Goal: Information Seeking & Learning: Learn about a topic

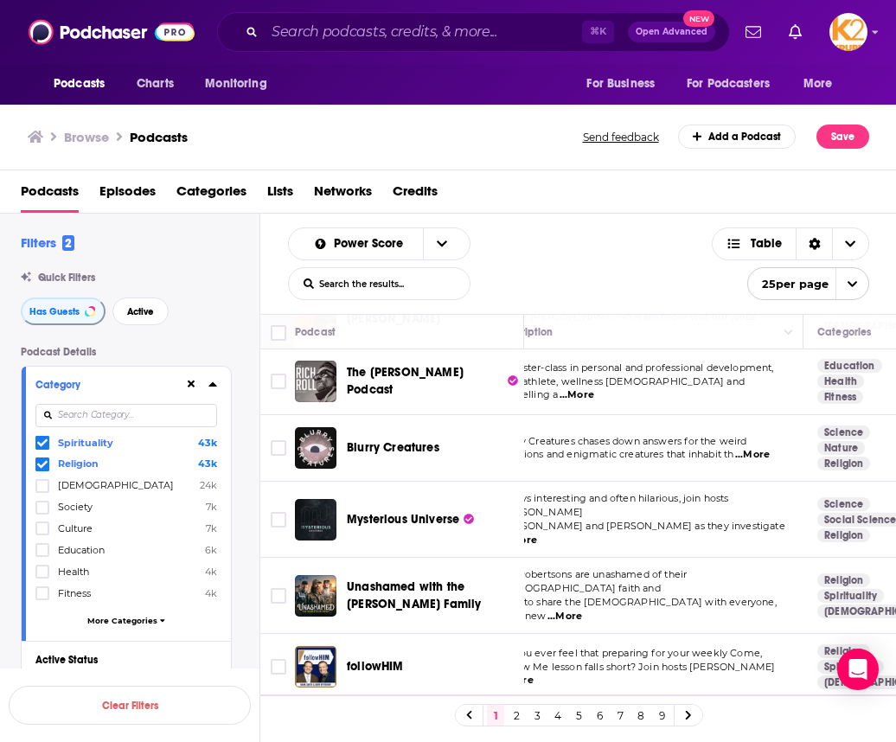
scroll to position [0, 41]
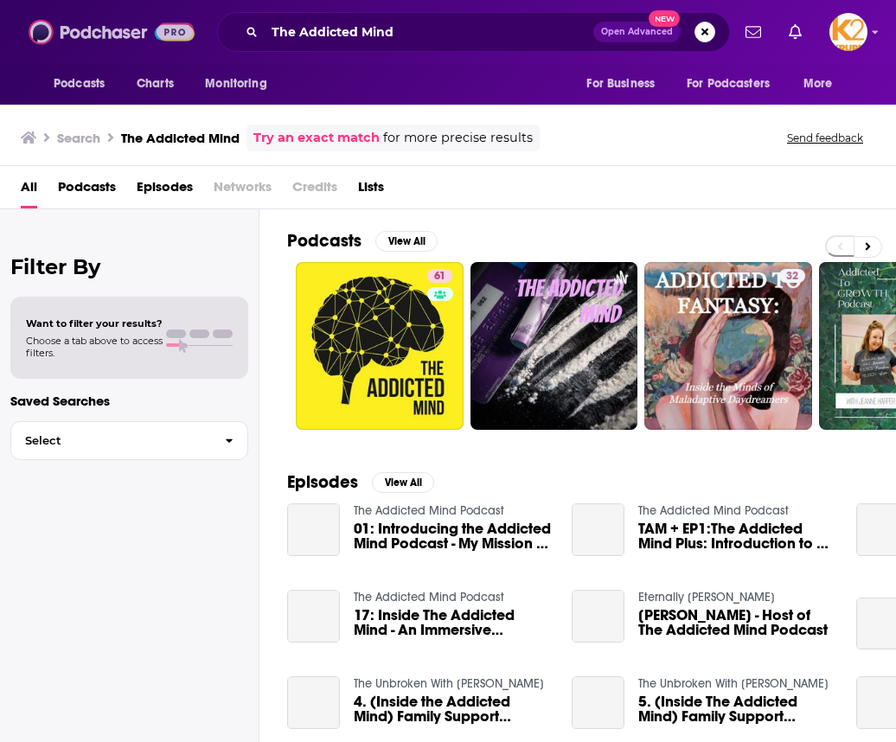
click at [71, 37] on img at bounding box center [112, 32] width 166 height 33
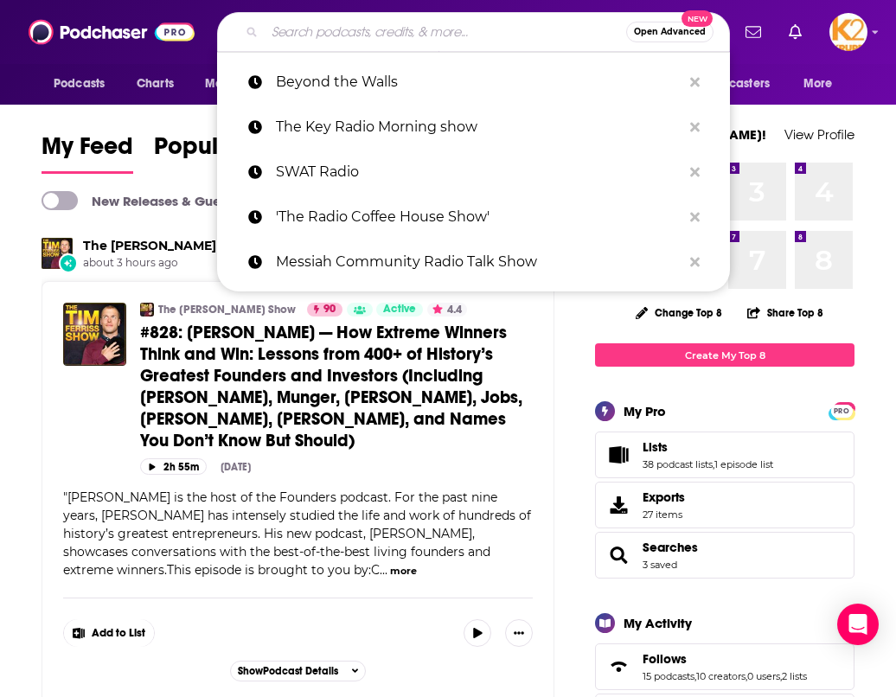
click at [318, 32] on input "Search podcasts, credits, & more..." at bounding box center [446, 32] width 362 height 28
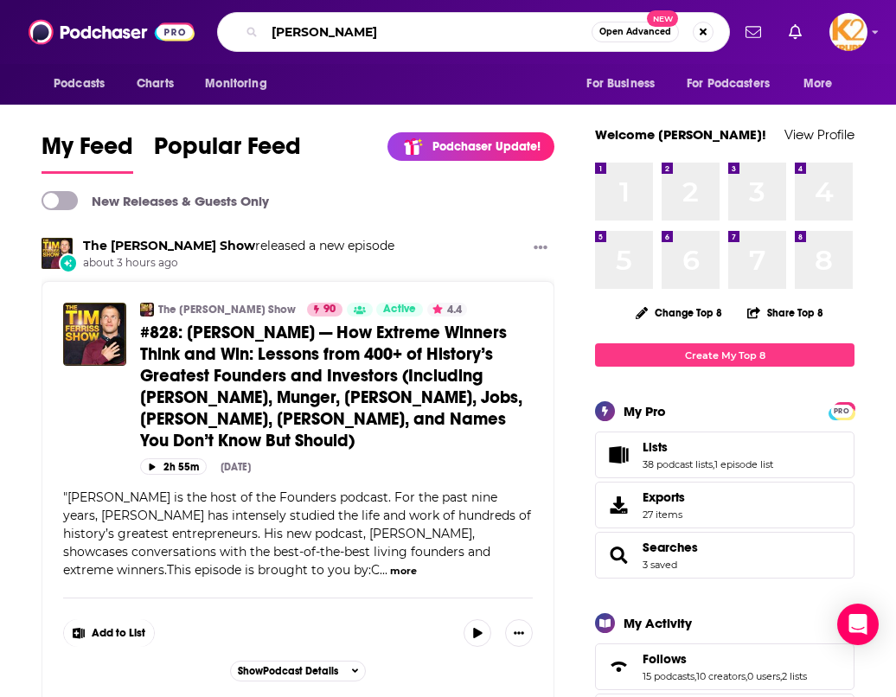
type input "Mel Robbins"
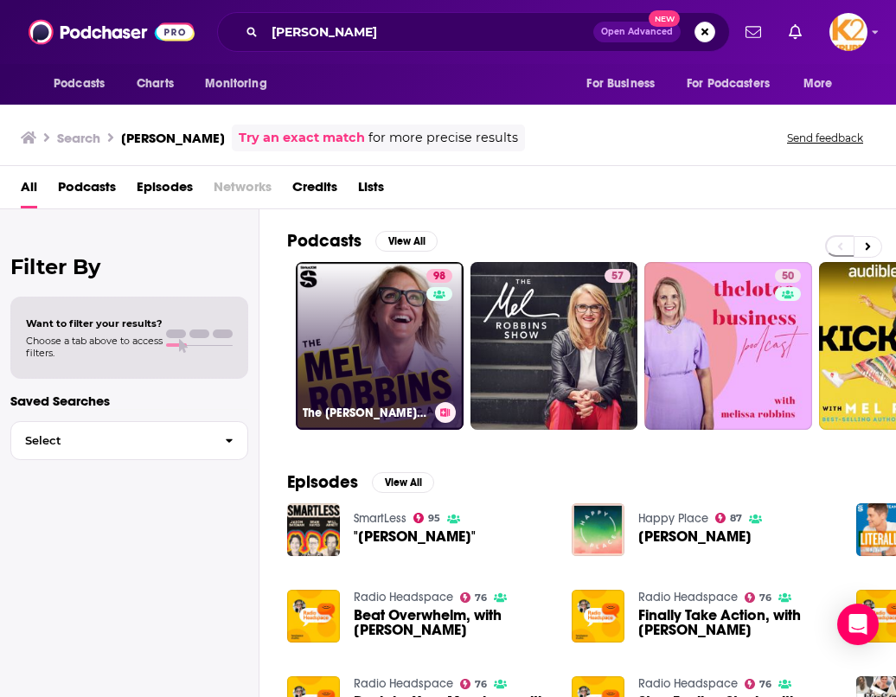
click at [339, 348] on link "98 The Mel Robbins Podcast" at bounding box center [380, 346] width 168 height 168
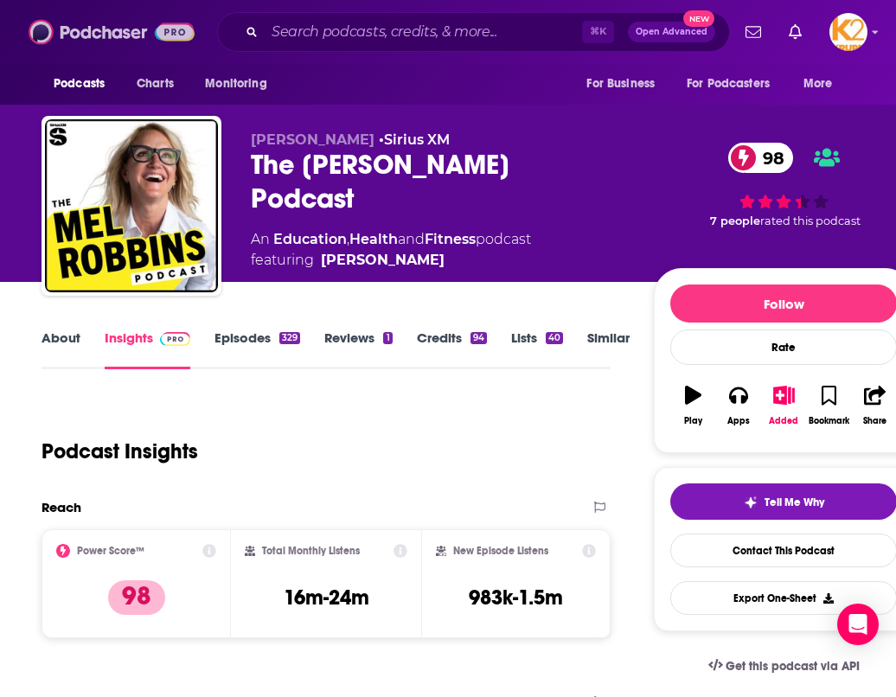
click at [117, 29] on img at bounding box center [112, 32] width 166 height 33
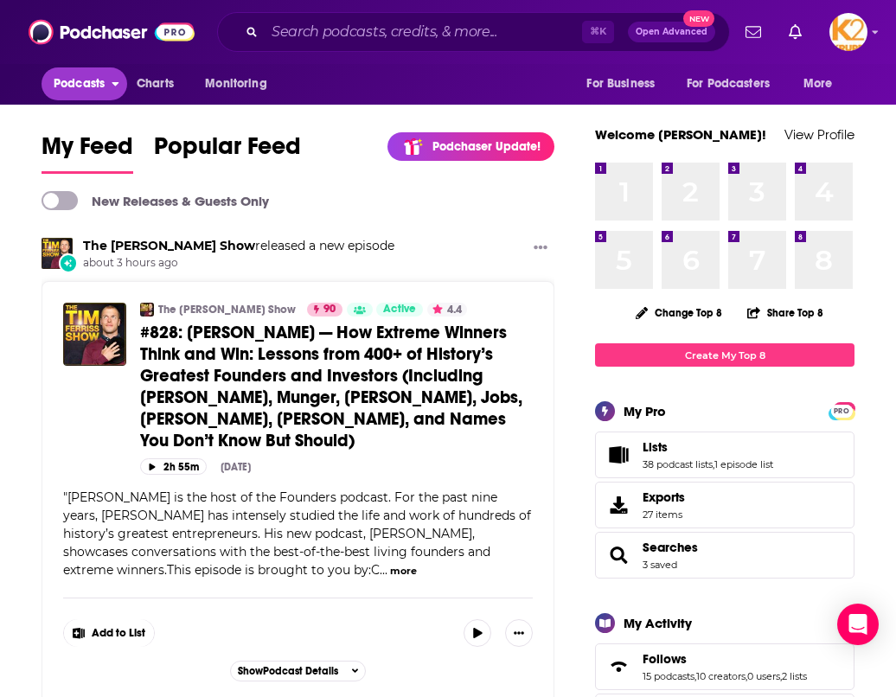
click at [76, 86] on span "Podcasts" at bounding box center [79, 84] width 51 height 24
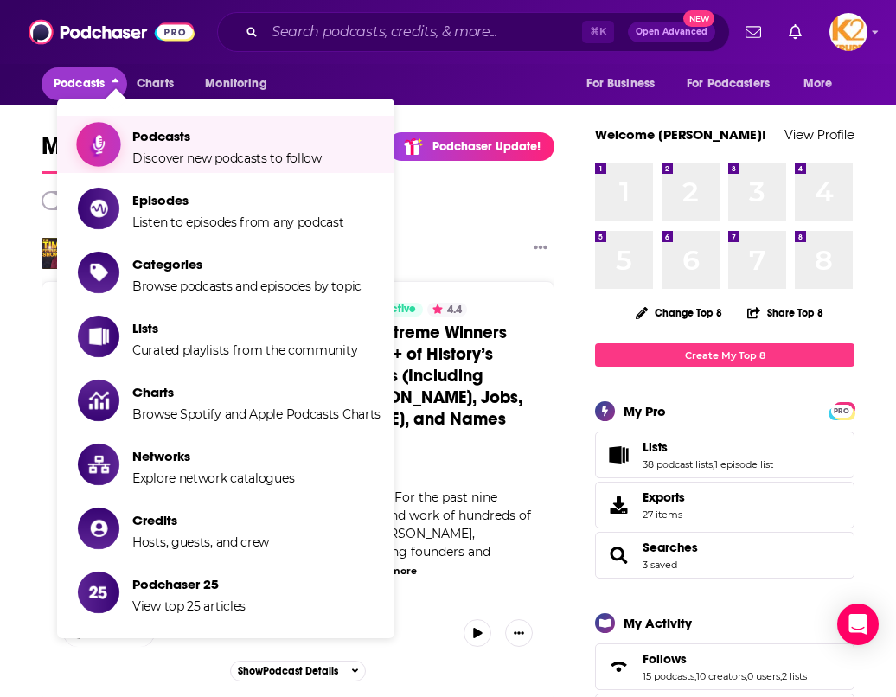
click at [231, 159] on span "Discover new podcasts to follow" at bounding box center [227, 159] width 190 height 16
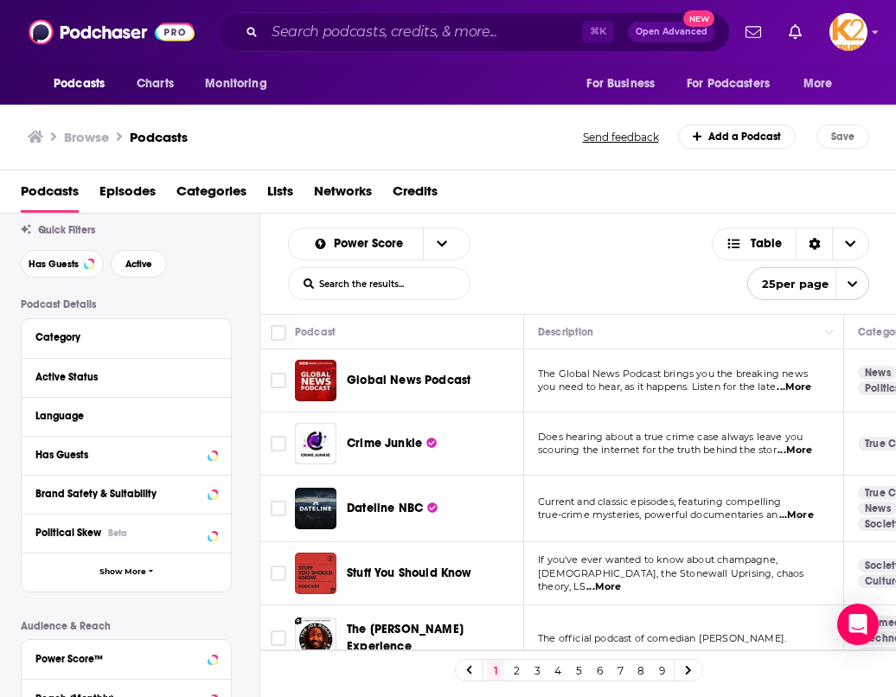
scroll to position [54, 0]
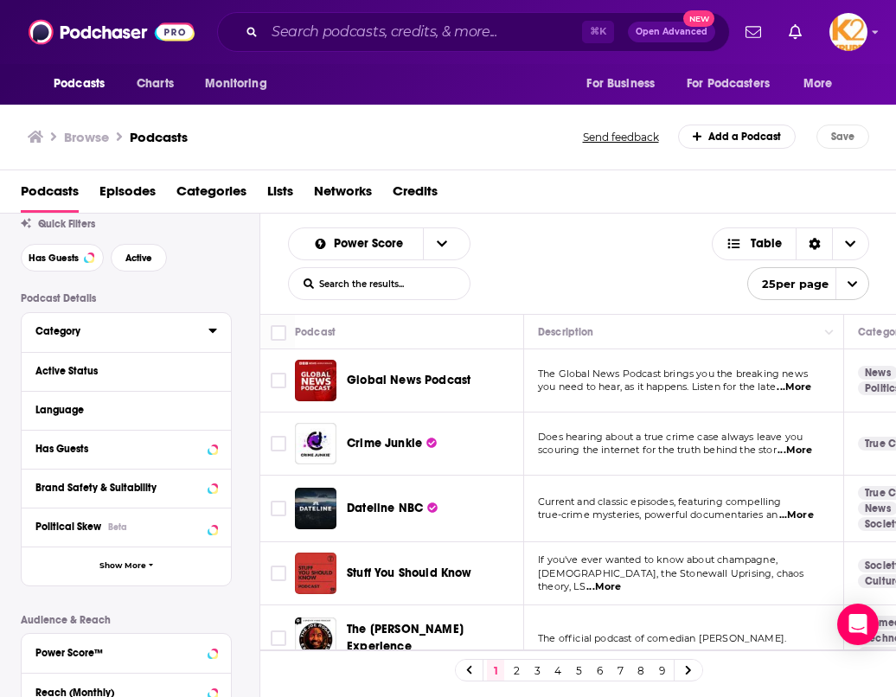
click at [141, 335] on div "Category" at bounding box center [116, 331] width 162 height 12
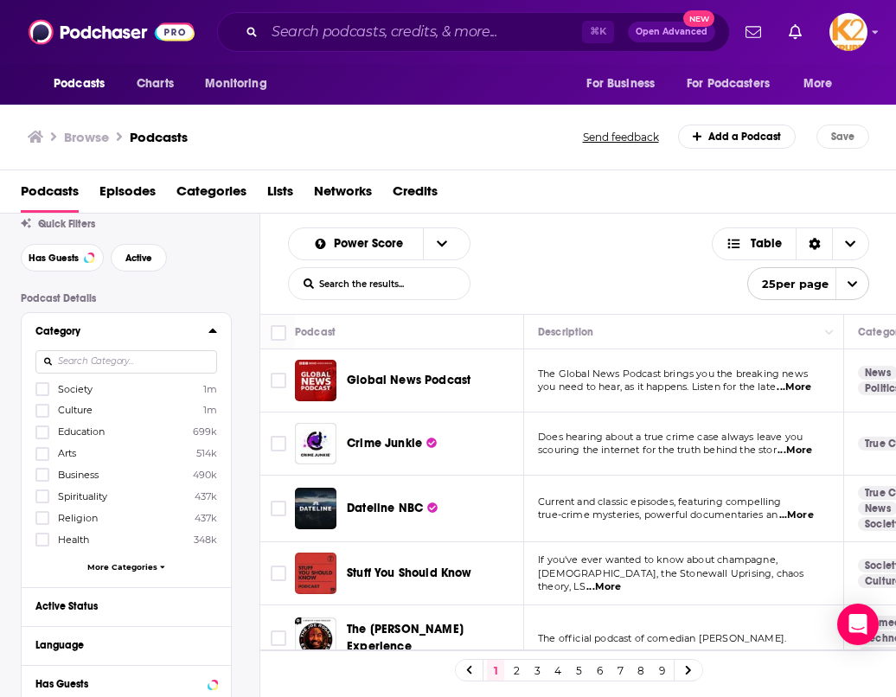
click at [106, 364] on input at bounding box center [126, 361] width 182 height 23
click at [43, 513] on icon at bounding box center [42, 518] width 10 height 10
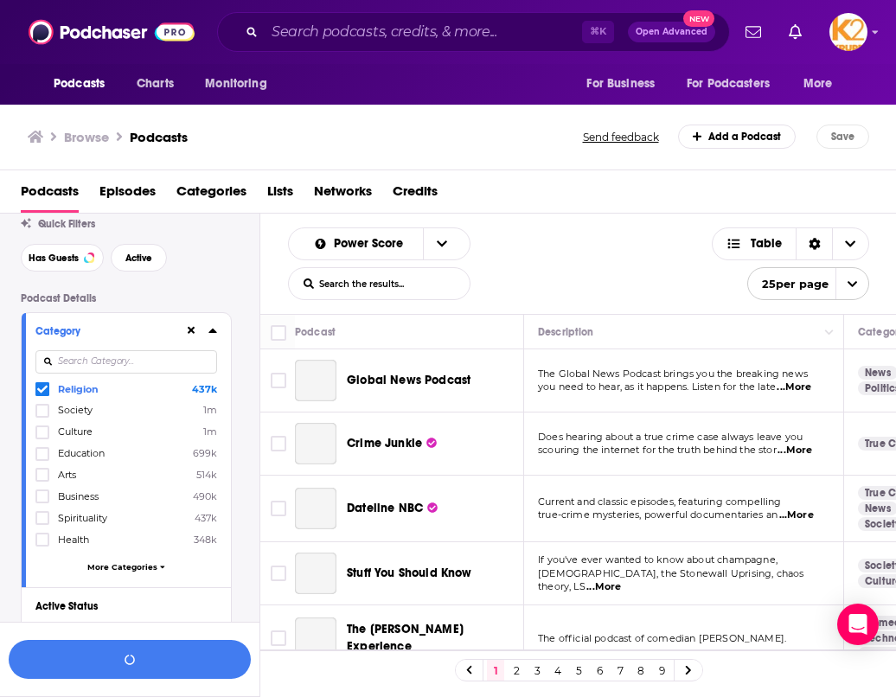
scroll to position [96, 0]
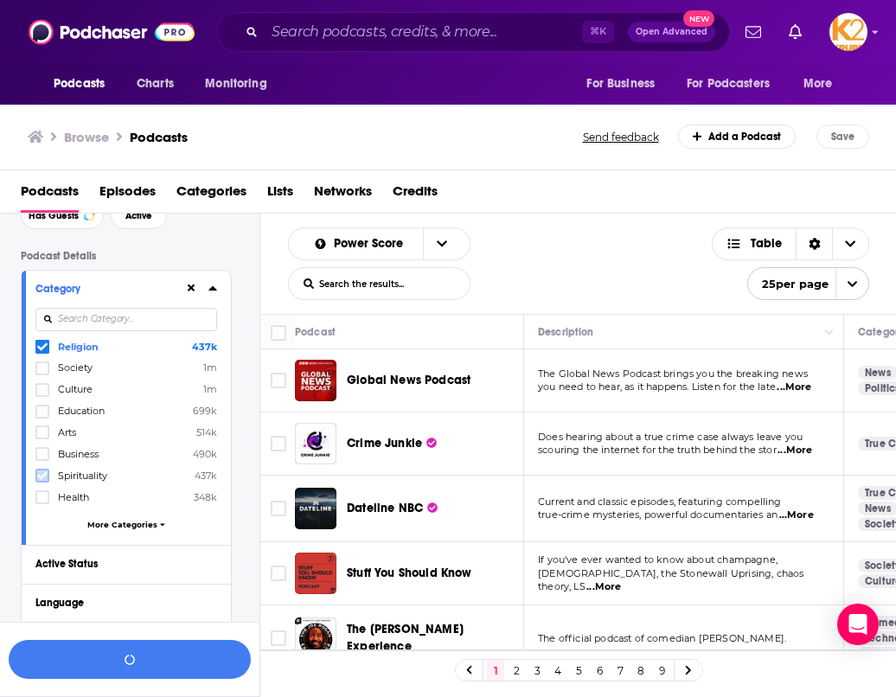
click at [39, 472] on icon at bounding box center [42, 476] width 10 height 10
click at [125, 662] on button "View 10k+ Results" at bounding box center [130, 659] width 242 height 39
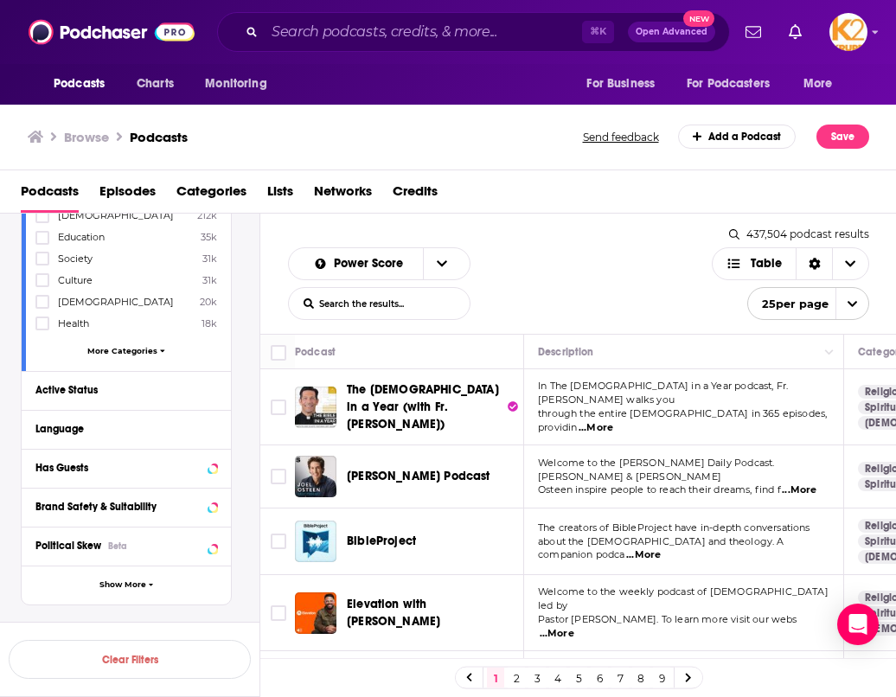
scroll to position [275, 0]
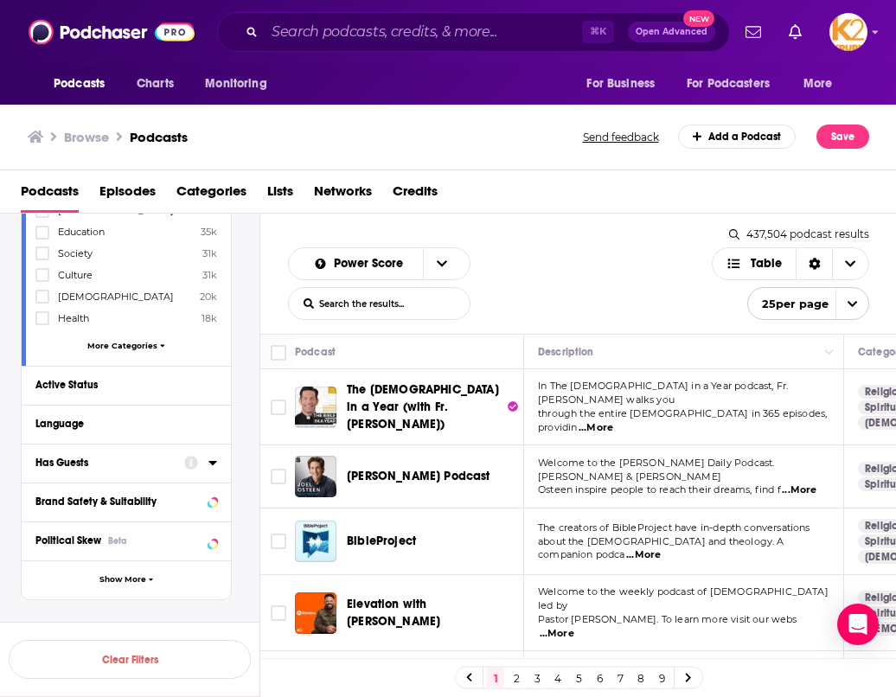
click at [77, 459] on div "Has Guests" at bounding box center [104, 463] width 138 height 12
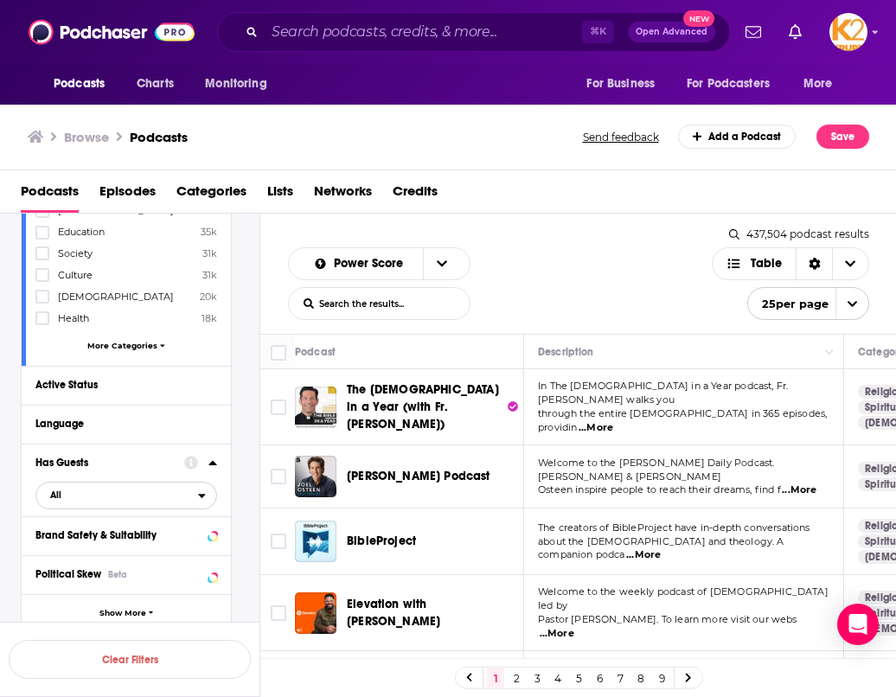
click at [87, 487] on span "All" at bounding box center [117, 495] width 162 height 22
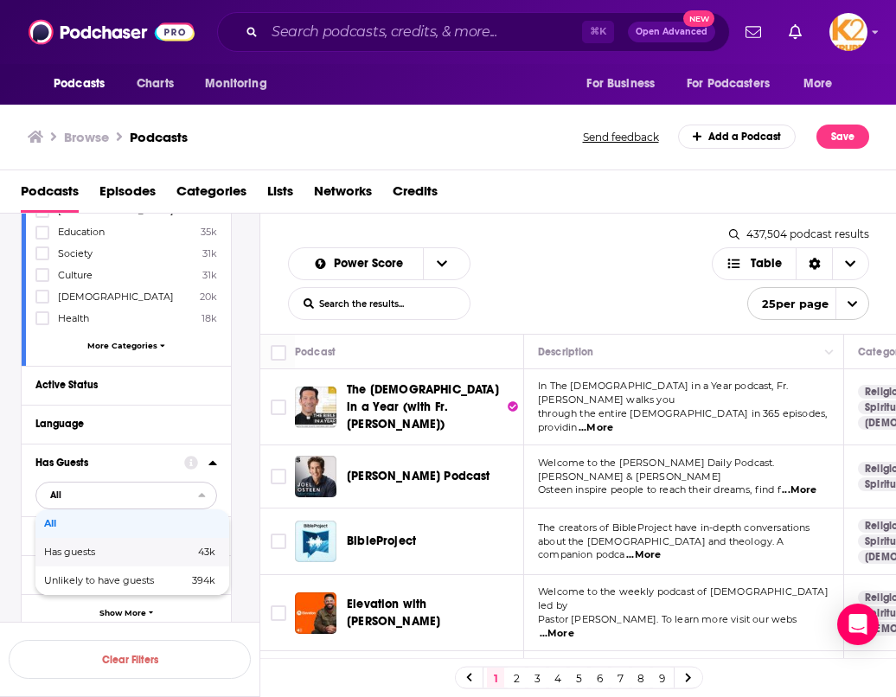
click at [83, 548] on span "Has guests" at bounding box center [94, 553] width 100 height 10
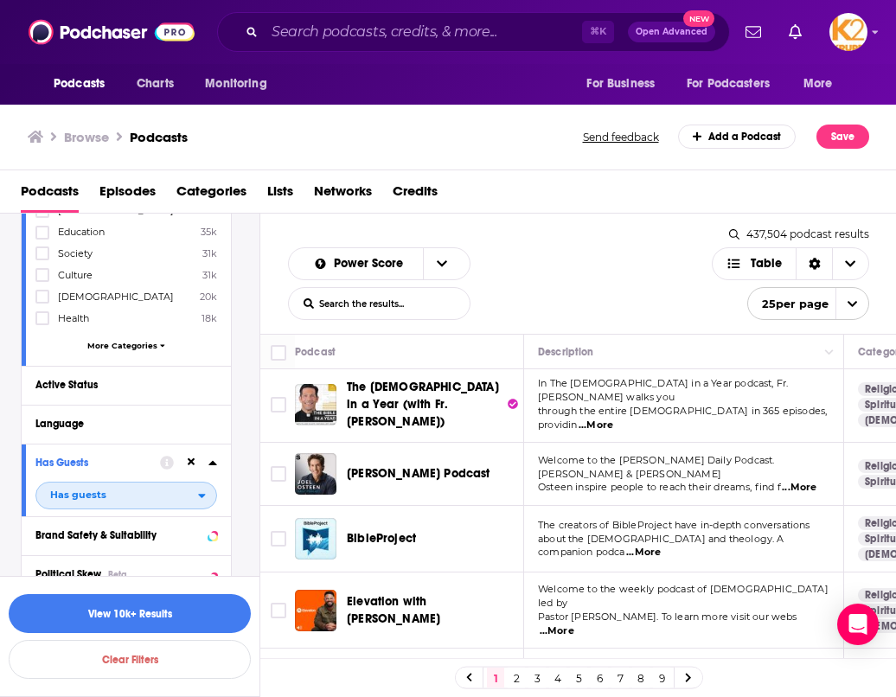
scroll to position [0, 0]
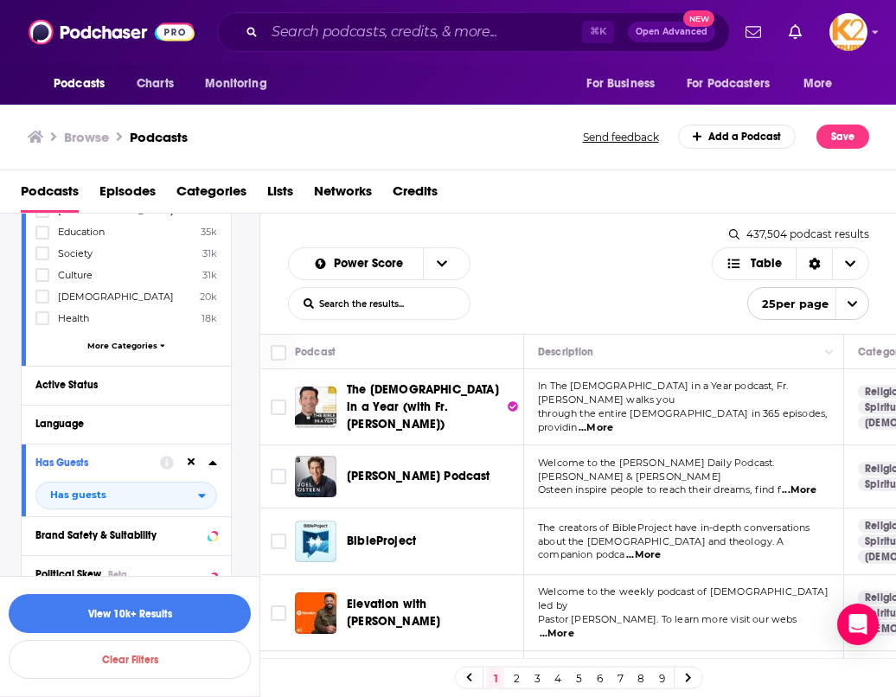
click at [805, 484] on span "...More" at bounding box center [799, 491] width 35 height 14
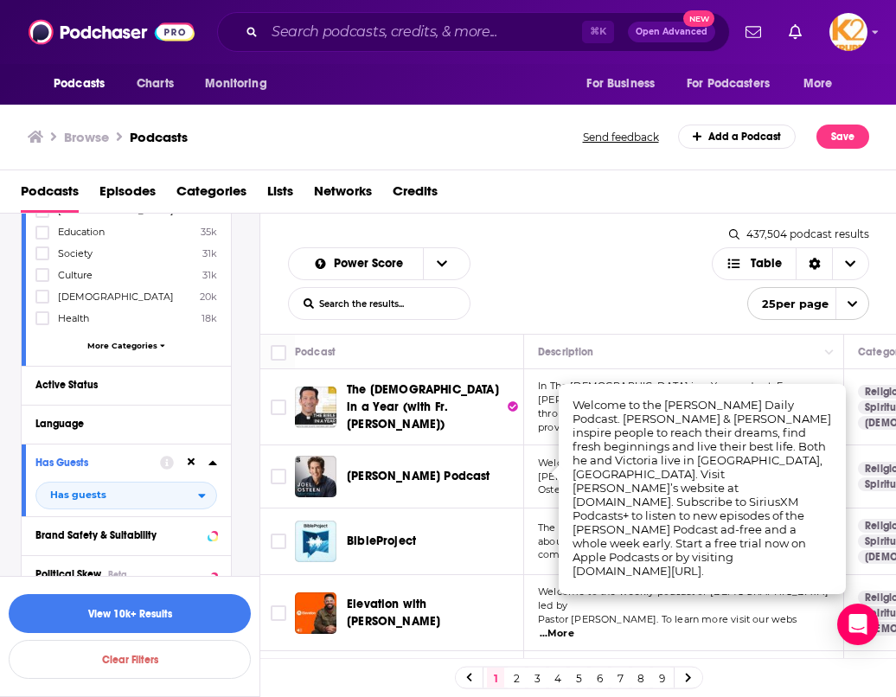
click at [555, 273] on div "Power Score List Search Input Search the results... Table" at bounding box center [500, 283] width 424 height 73
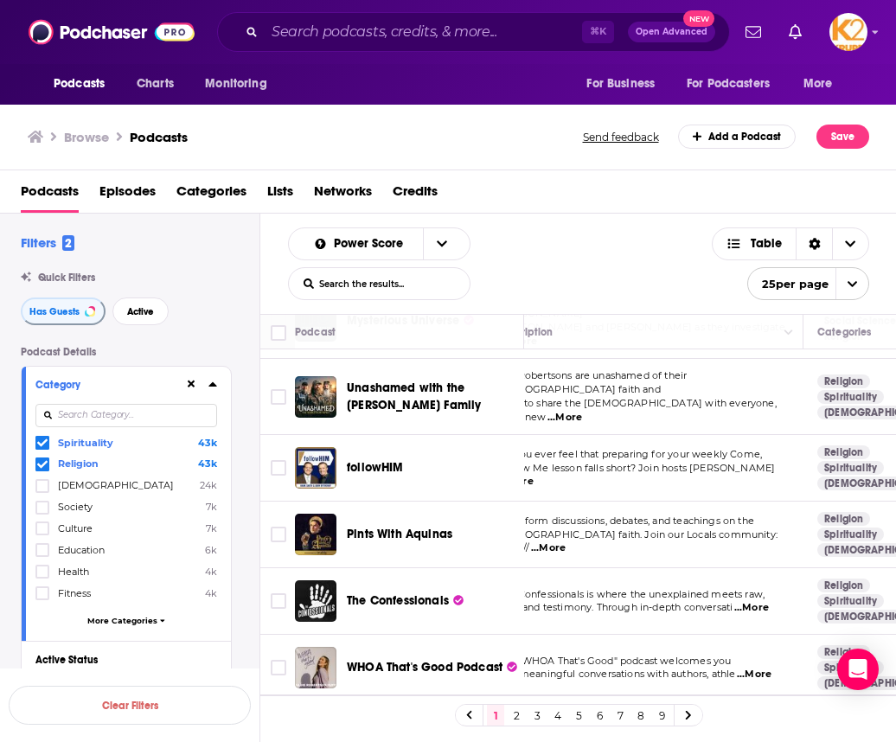
scroll to position [276, 0]
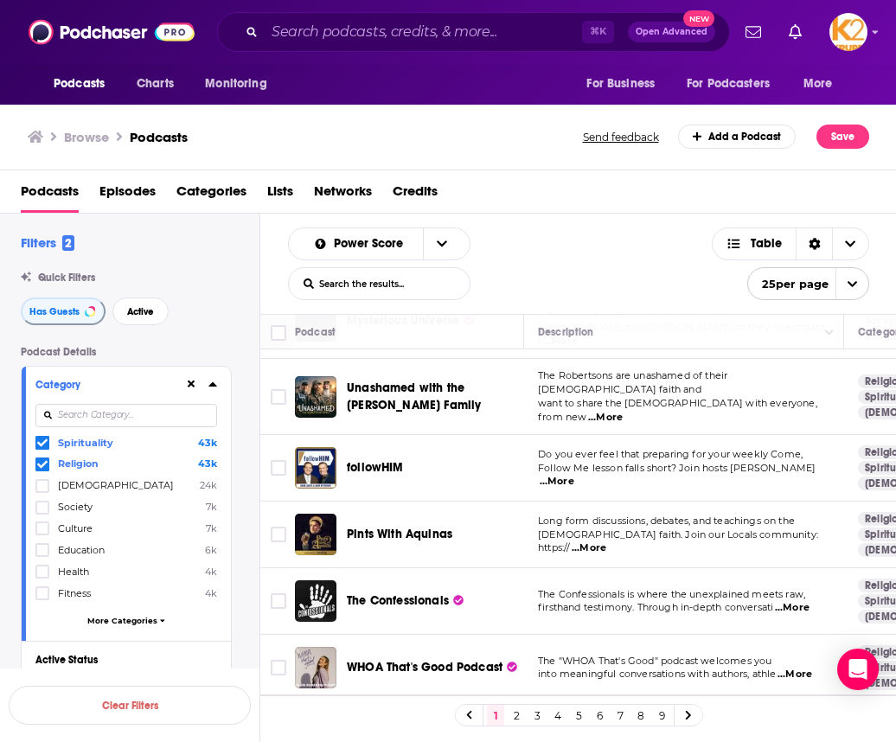
click at [391, 460] on span "followHIM" at bounding box center [375, 467] width 57 height 15
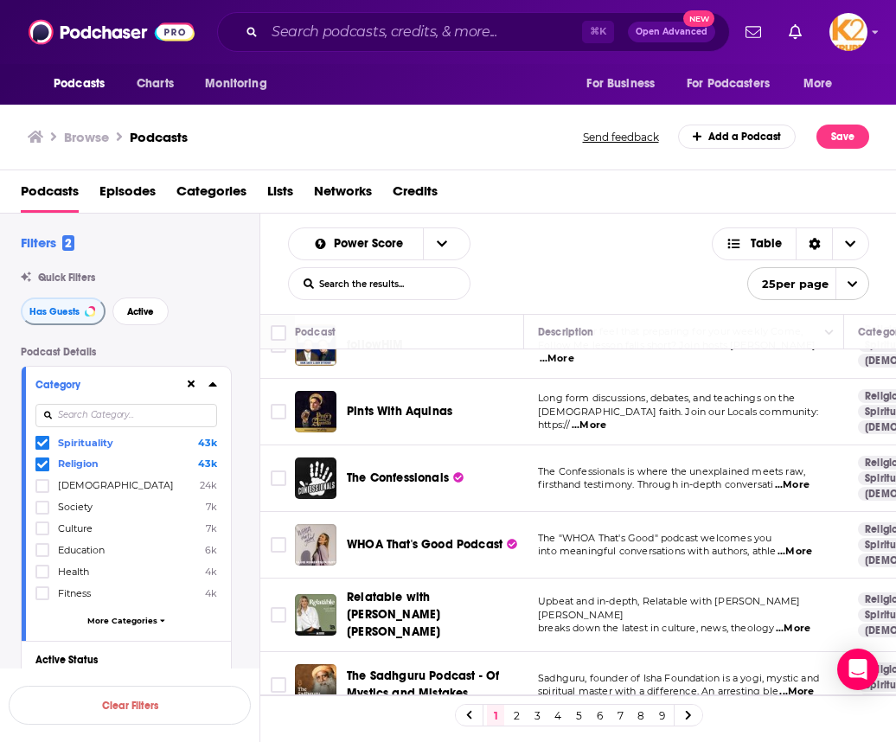
scroll to position [421, 0]
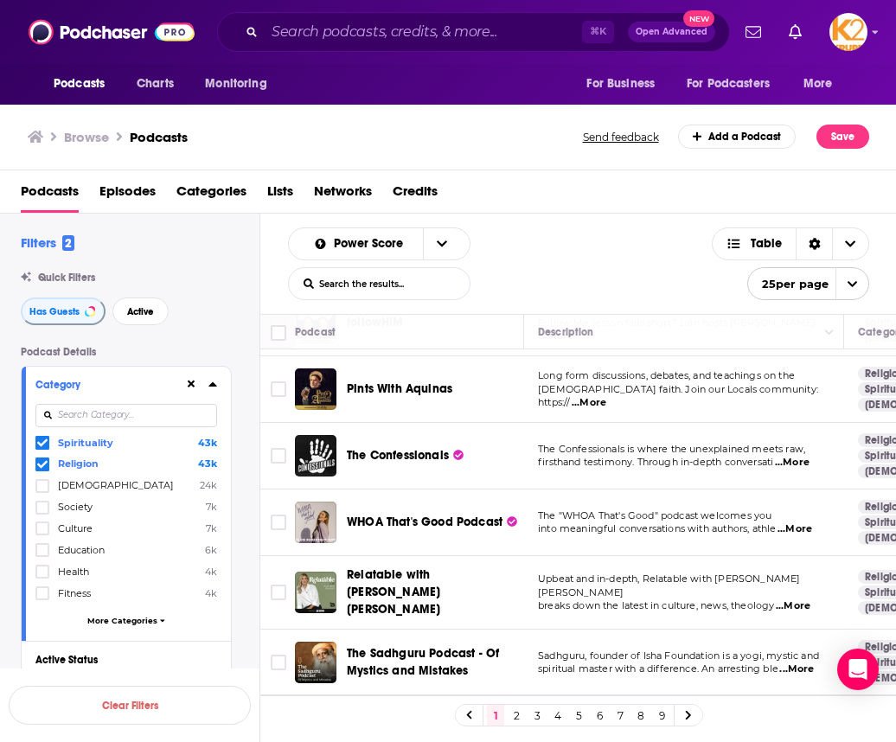
click at [797, 456] on span "...More" at bounding box center [792, 463] width 35 height 14
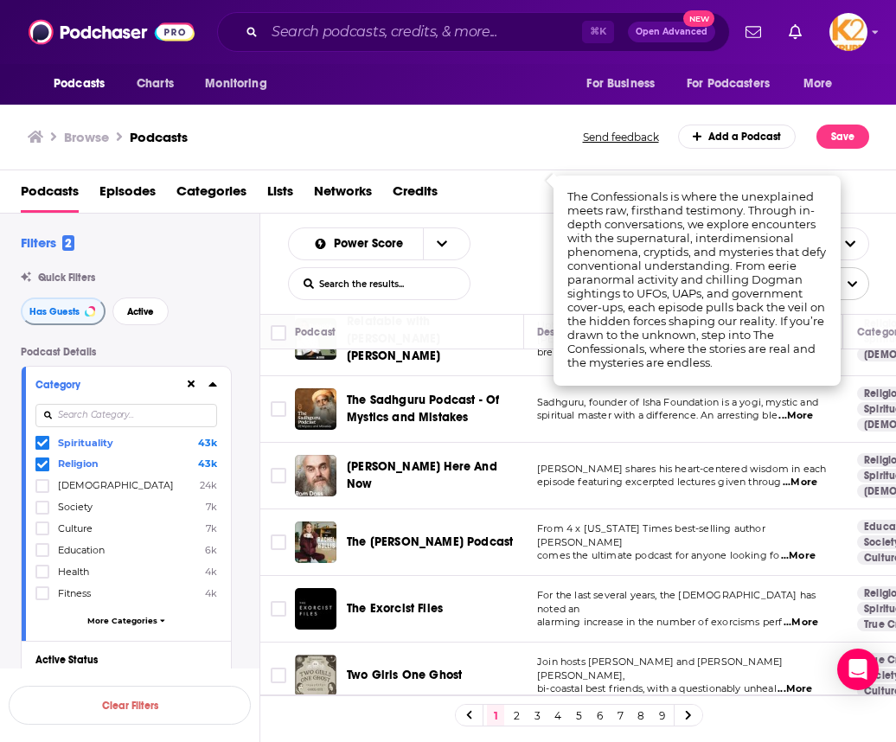
scroll to position [692, 1]
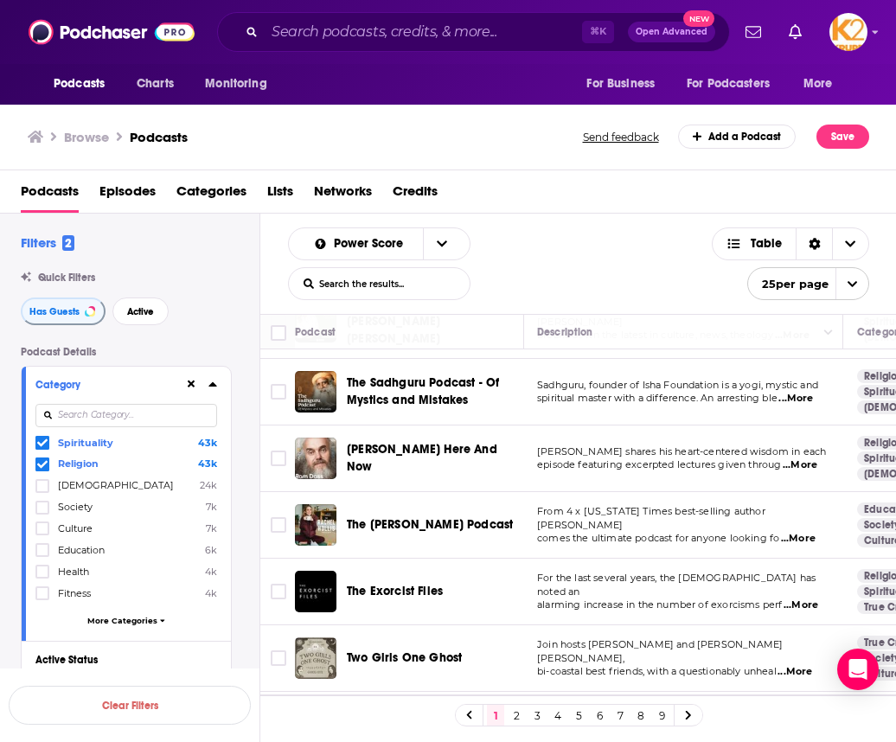
click at [792, 532] on span "...More" at bounding box center [798, 539] width 35 height 14
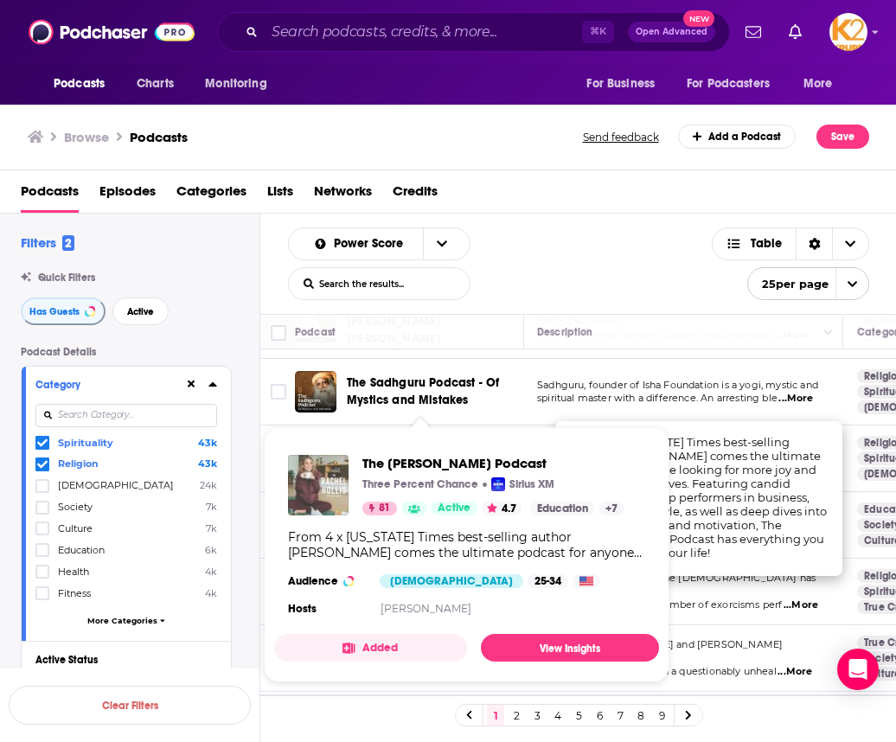
click at [318, 484] on img "The Rachel Hollis Podcast" at bounding box center [318, 485] width 61 height 61
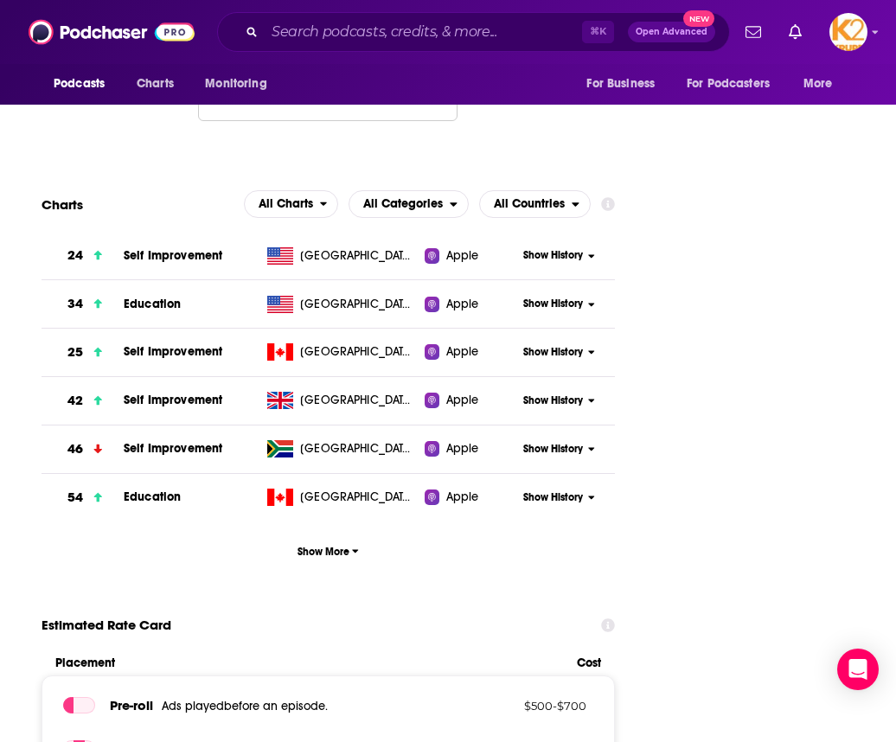
scroll to position [2142, 0]
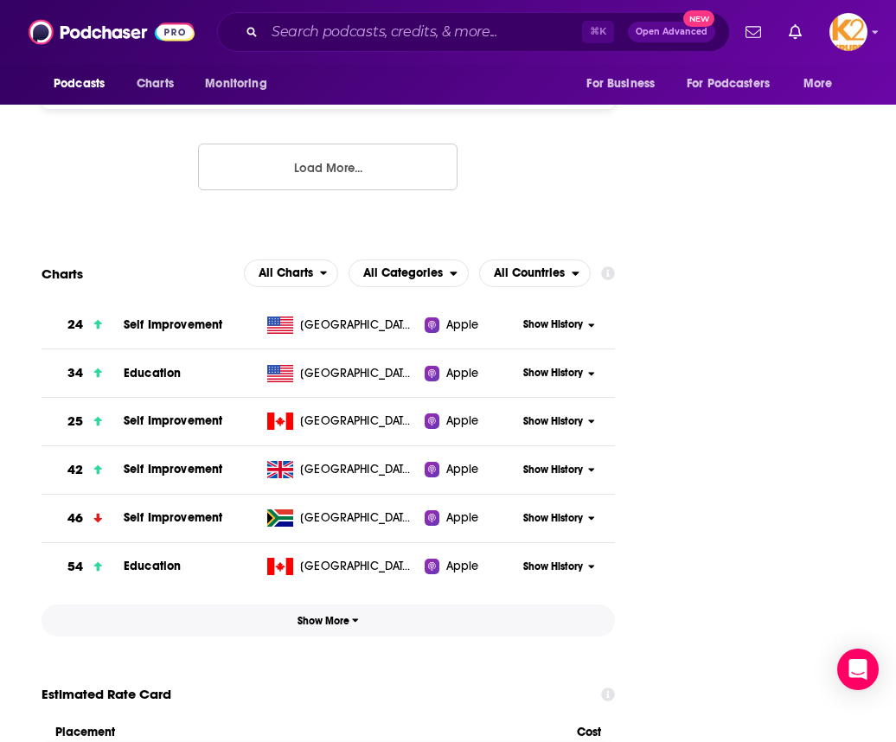
click at [321, 615] on span "Show More" at bounding box center [328, 621] width 61 height 12
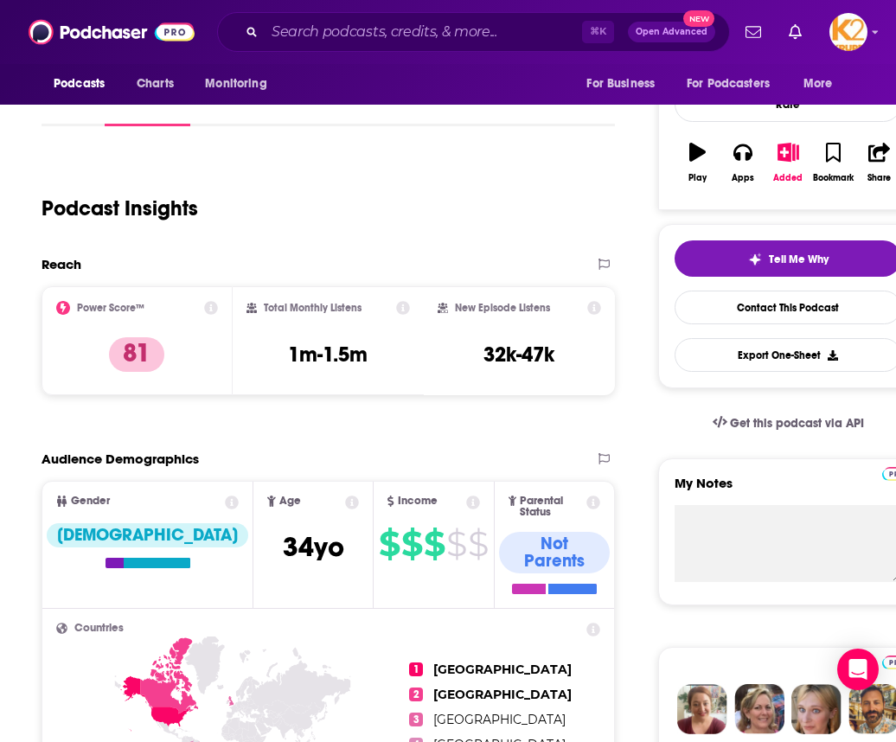
scroll to position [0, 0]
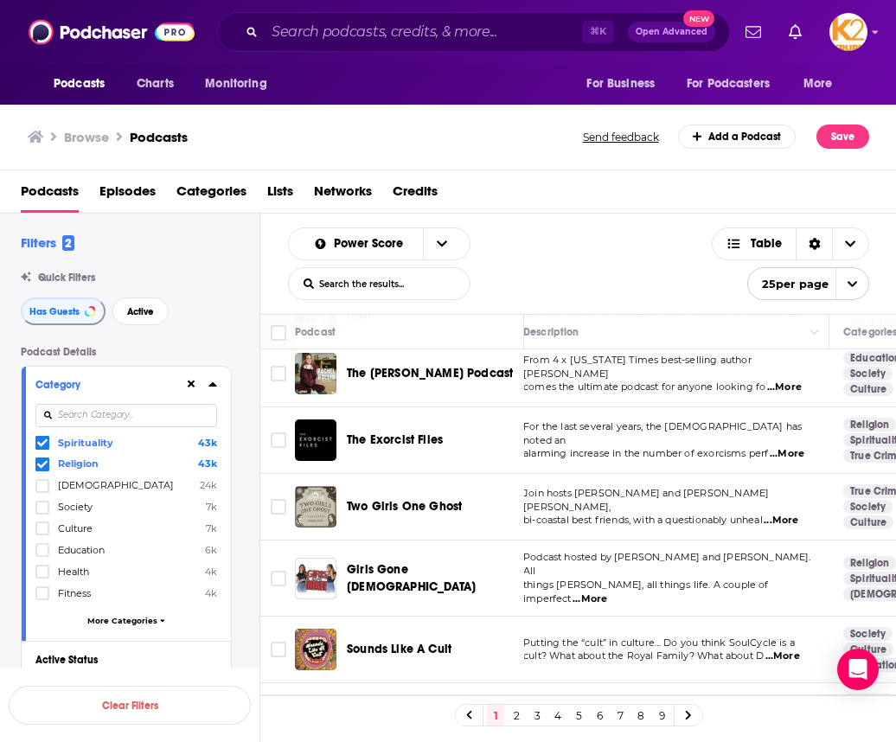
scroll to position [844, 31]
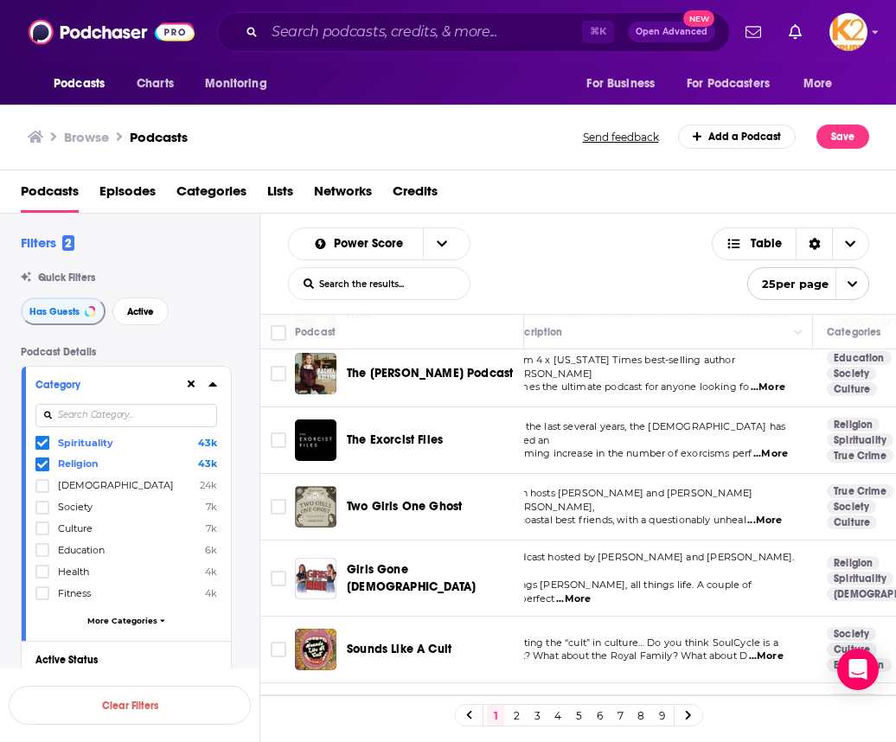
click at [591, 593] on span "...More" at bounding box center [573, 600] width 35 height 14
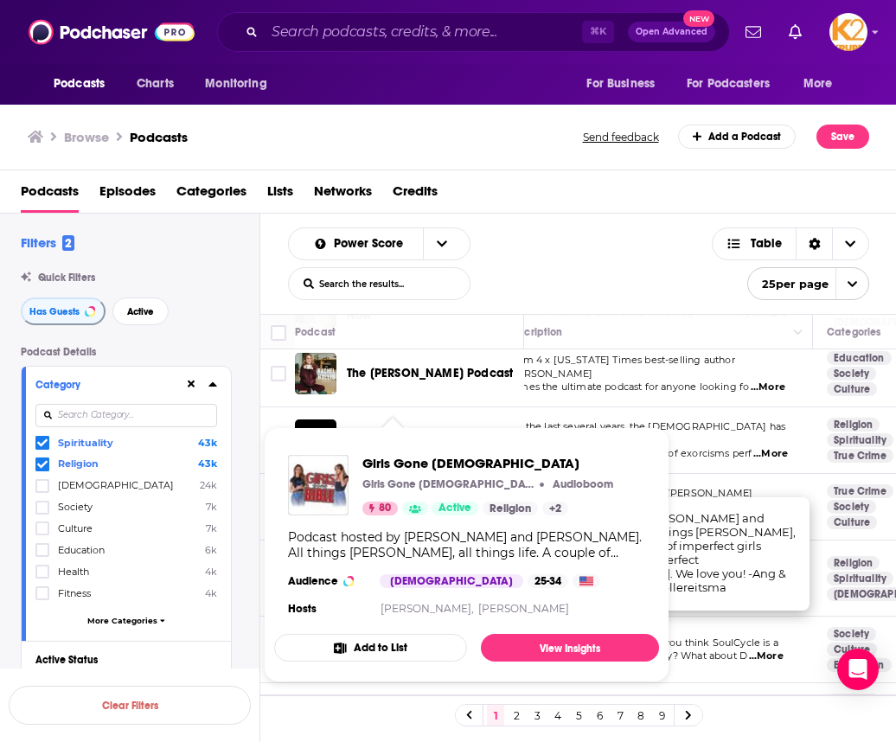
click at [395, 540] on div "Podcast hosted by [PERSON_NAME] and [PERSON_NAME]. All things [PERSON_NAME], al…" at bounding box center [466, 545] width 357 height 31
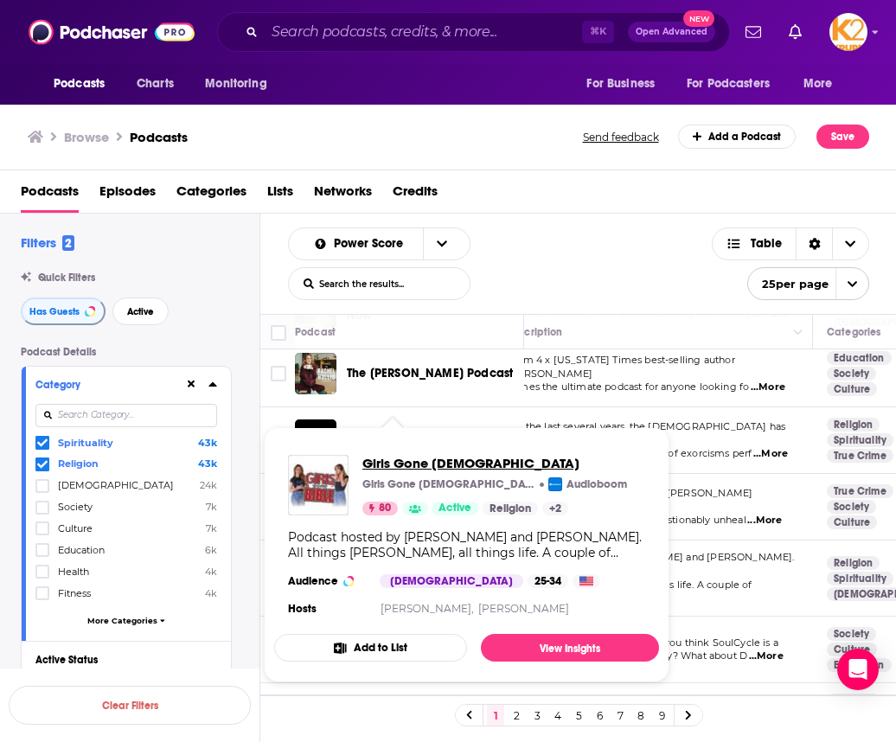
click at [385, 464] on span "Girls Gone [DEMOGRAPHIC_DATA]" at bounding box center [495, 463] width 265 height 16
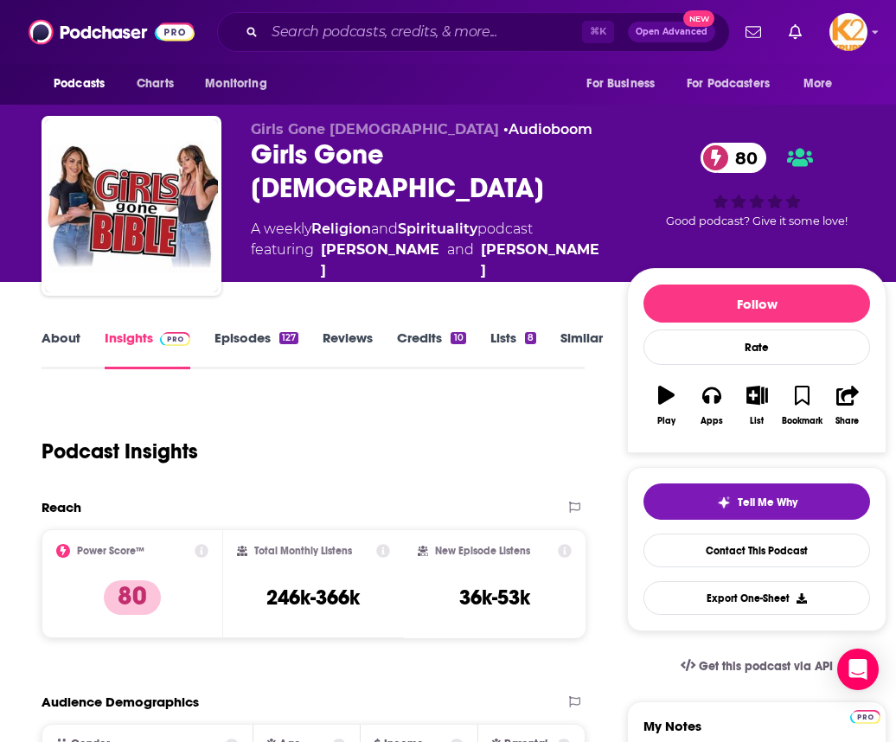
click at [56, 338] on link "About" at bounding box center [61, 350] width 39 height 40
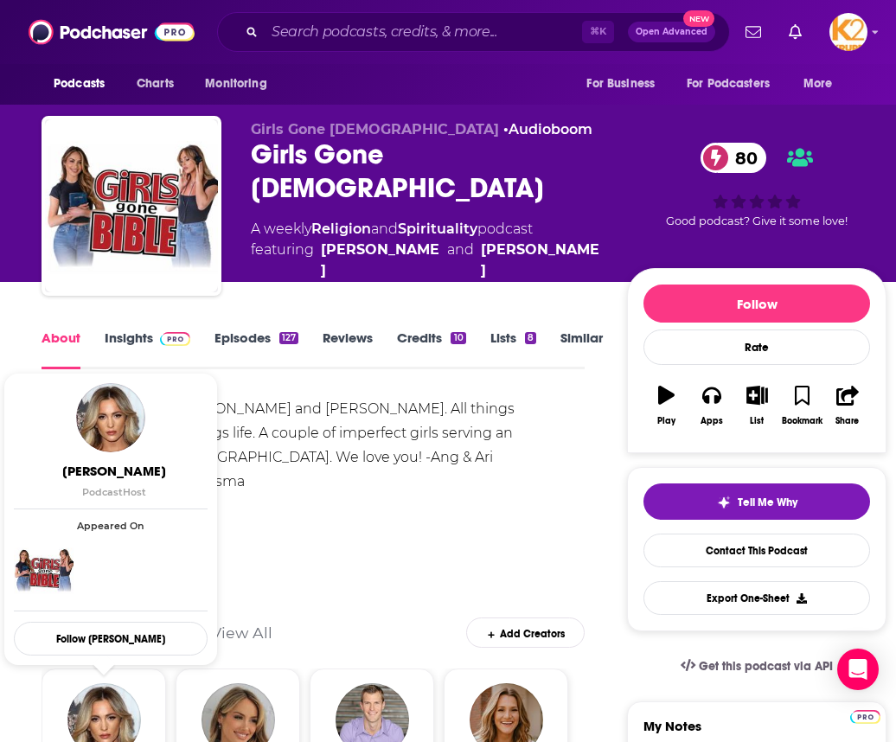
click at [119, 341] on link "Insights" at bounding box center [148, 350] width 86 height 40
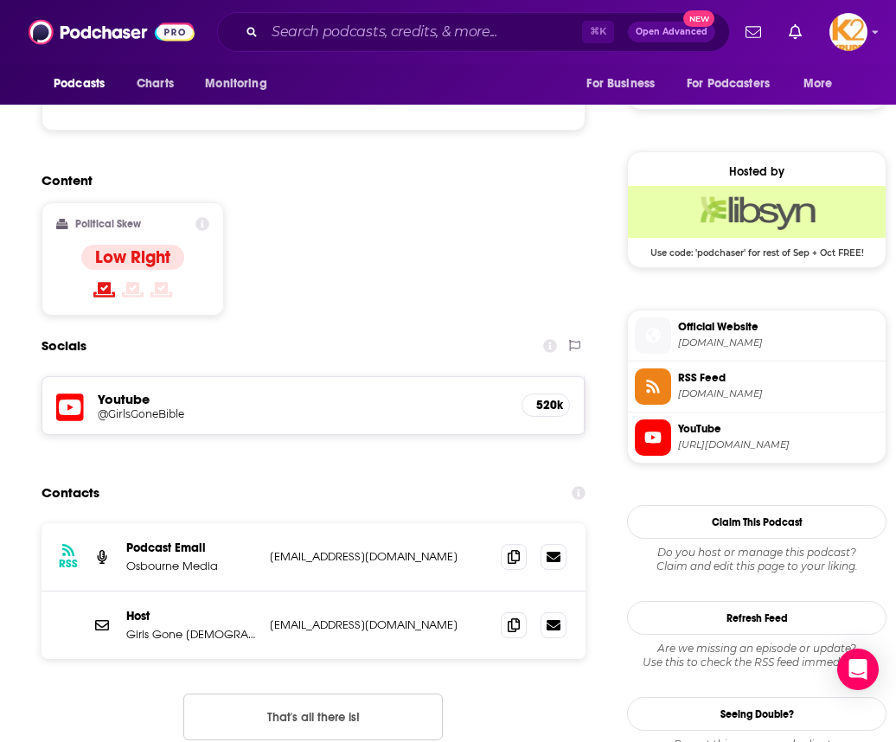
scroll to position [1378, 0]
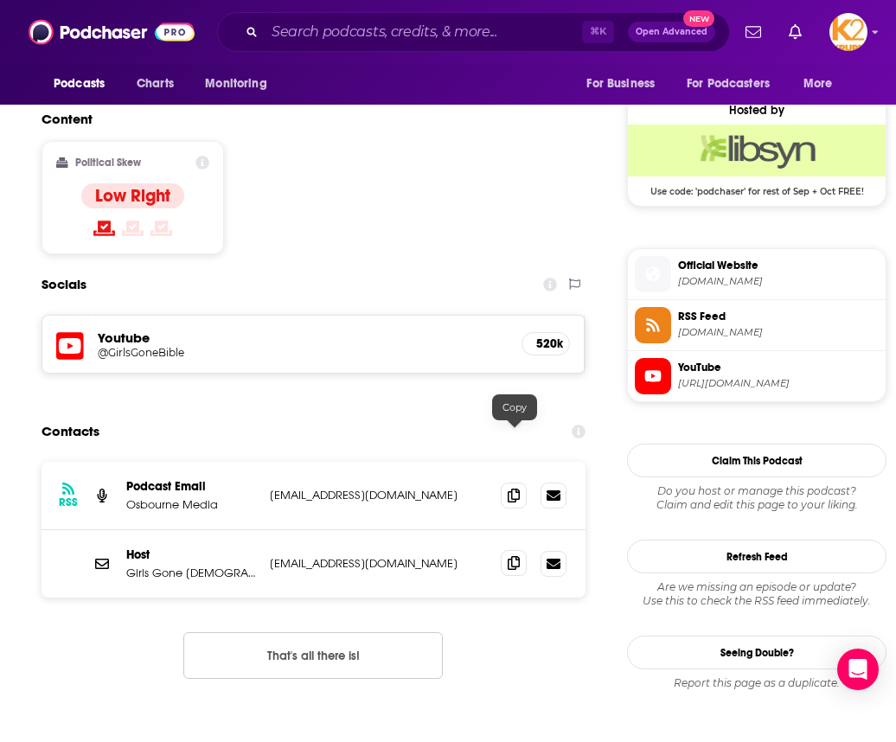
click at [504, 550] on span at bounding box center [514, 563] width 26 height 26
